Goal: Navigation & Orientation: Go to known website

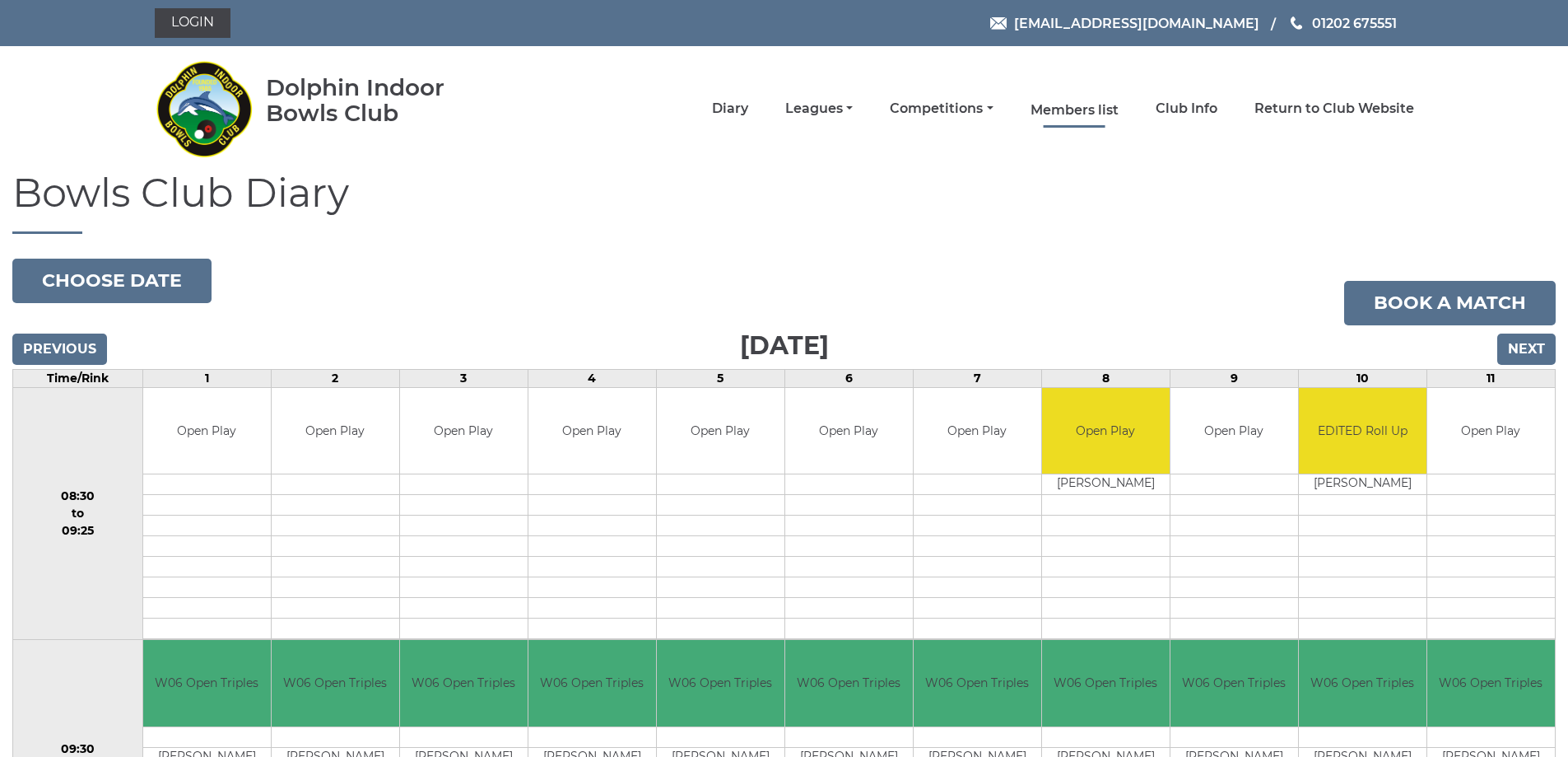
click at [1079, 112] on link "Members list" at bounding box center [1074, 110] width 88 height 18
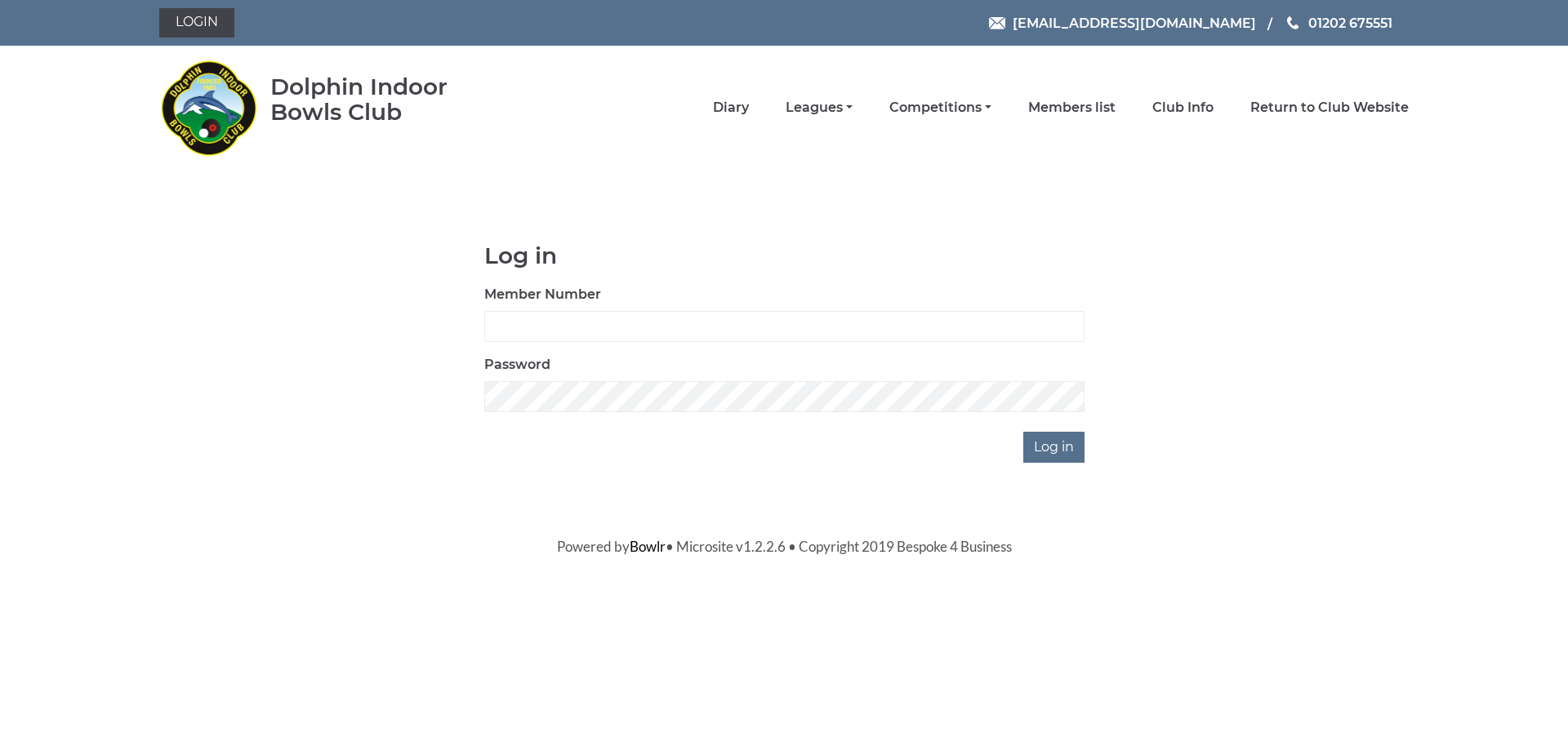
click at [1194, 121] on li "Club Info" at bounding box center [1164, 107] width 98 height 34
click at [1173, 101] on link "Club Info" at bounding box center [1182, 109] width 61 height 18
click at [1358, 104] on link "Return to Club Website" at bounding box center [1329, 109] width 158 height 18
